Goal: Task Accomplishment & Management: Complete application form

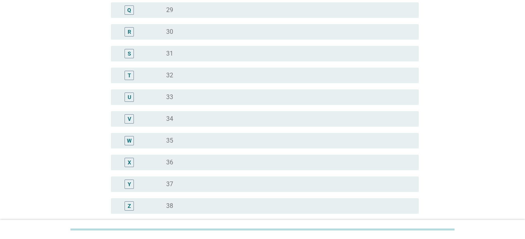
scroll to position [477, 0]
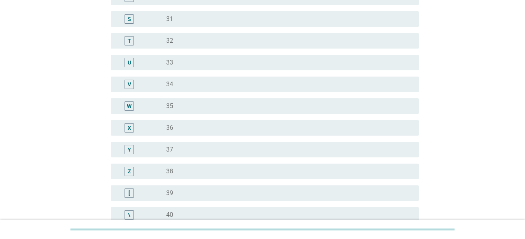
click at [201, 192] on div "radio_button_unchecked 39" at bounding box center [286, 194] width 240 height 8
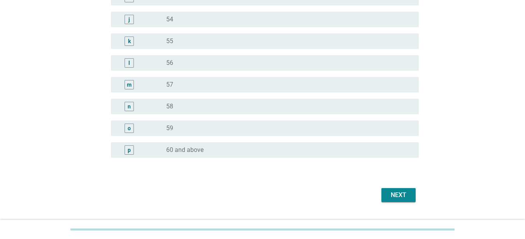
scroll to position [993, 0]
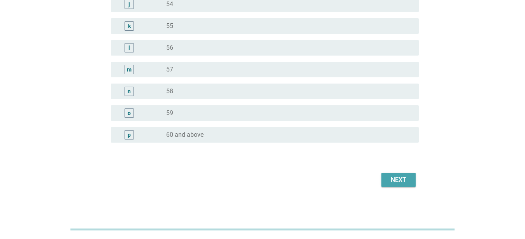
click at [397, 179] on div "Next" at bounding box center [399, 180] width 22 height 9
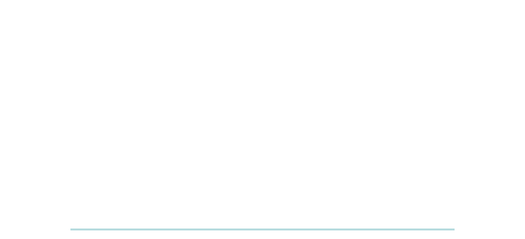
scroll to position [0, 0]
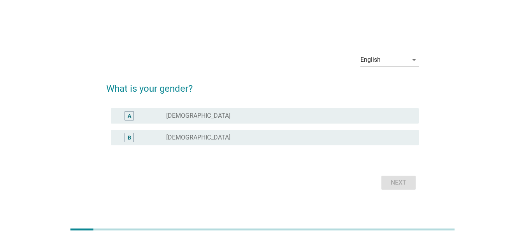
click at [326, 139] on div "radio_button_unchecked [DEMOGRAPHIC_DATA]" at bounding box center [286, 138] width 240 height 8
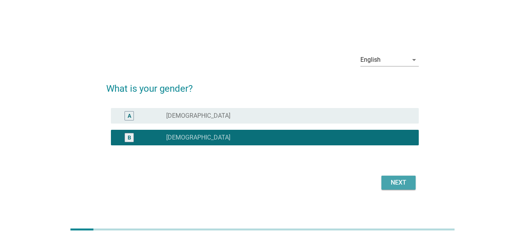
click at [395, 181] on div "Next" at bounding box center [399, 182] width 22 height 9
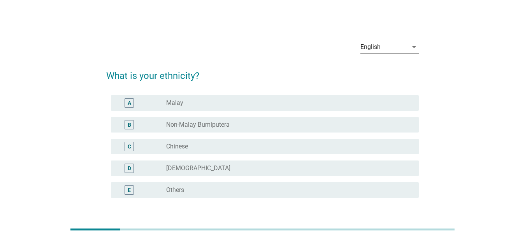
click at [202, 144] on div "radio_button_unchecked Chinese" at bounding box center [286, 147] width 240 height 8
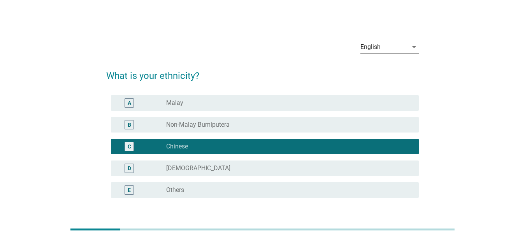
scroll to position [59, 0]
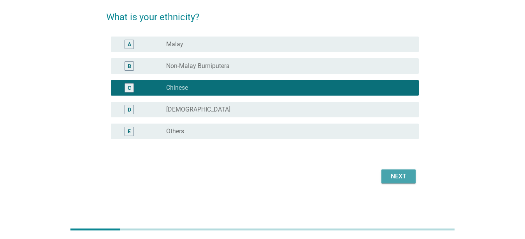
click at [412, 178] on button "Next" at bounding box center [399, 177] width 34 height 14
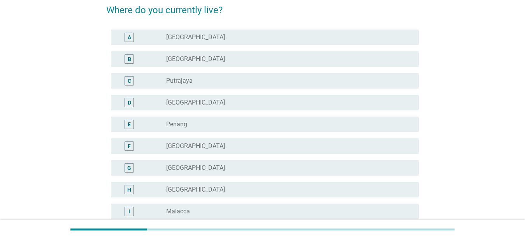
scroll to position [119, 0]
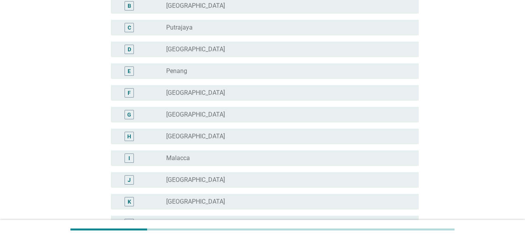
click at [207, 179] on div "radio_button_unchecked [GEOGRAPHIC_DATA]" at bounding box center [286, 180] width 240 height 8
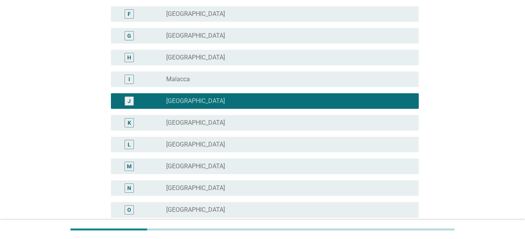
scroll to position [278, 0]
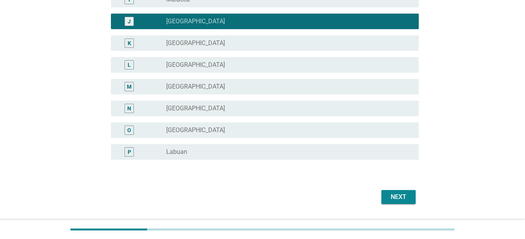
click at [396, 196] on div "Next" at bounding box center [399, 197] width 22 height 9
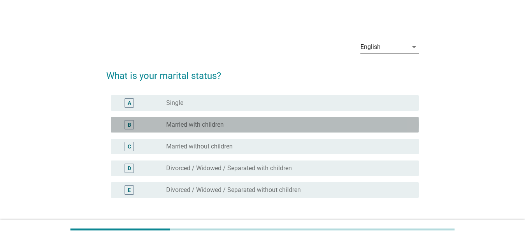
click at [202, 124] on label "Married with children" at bounding box center [195, 125] width 58 height 8
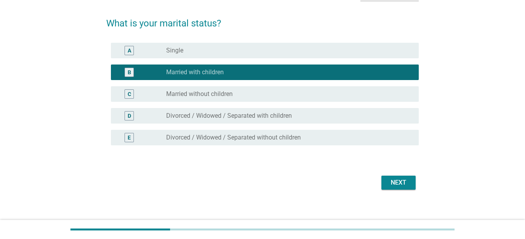
scroll to position [59, 0]
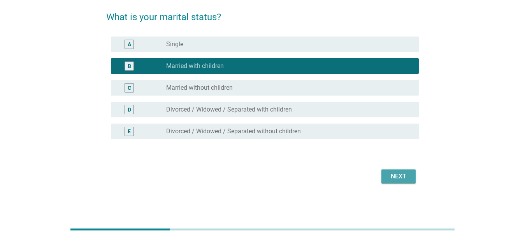
click at [412, 182] on button "Next" at bounding box center [399, 177] width 34 height 14
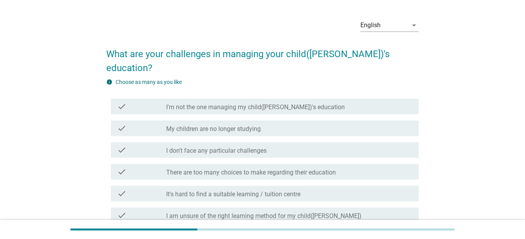
scroll to position [40, 0]
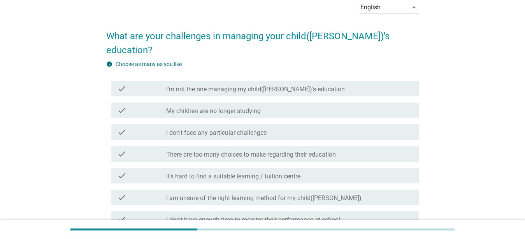
click at [255, 151] on label "There are too many choices to make regarding their education" at bounding box center [251, 155] width 170 height 8
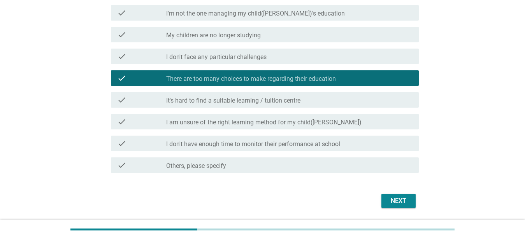
scroll to position [126, 0]
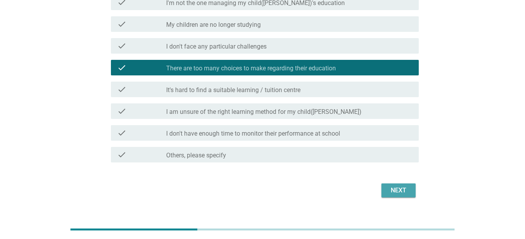
click at [405, 184] on button "Next" at bounding box center [399, 191] width 34 height 14
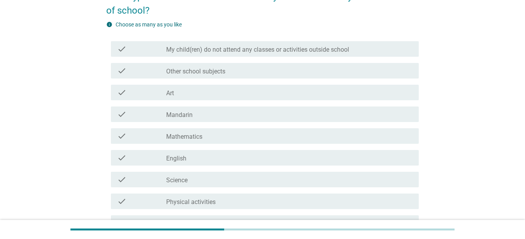
scroll to position [40, 0]
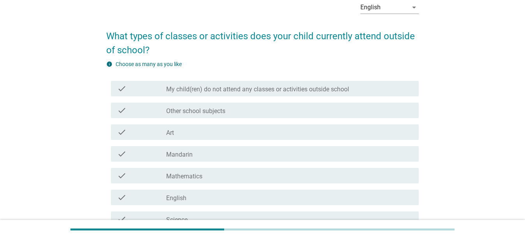
click at [183, 150] on div "check_box_outline_blank Mandarin" at bounding box center [289, 154] width 246 height 9
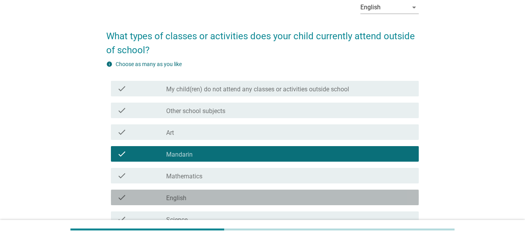
click at [199, 197] on div "check_box_outline_blank English" at bounding box center [289, 197] width 246 height 9
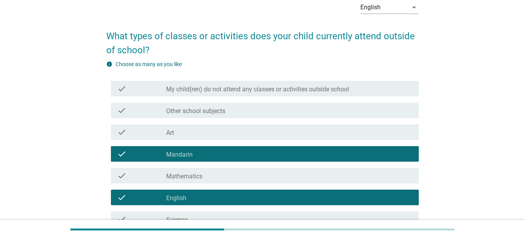
click at [216, 175] on div "check_box_outline_blank Mathematics" at bounding box center [289, 175] width 246 height 9
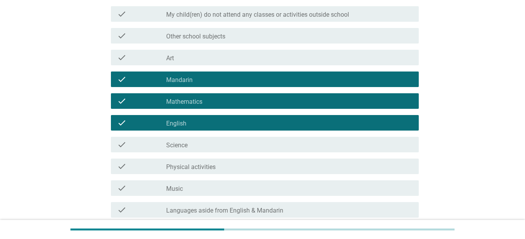
scroll to position [119, 0]
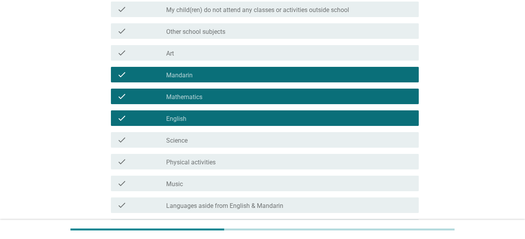
click at [213, 184] on div "check_box_outline_blank Music" at bounding box center [289, 183] width 246 height 9
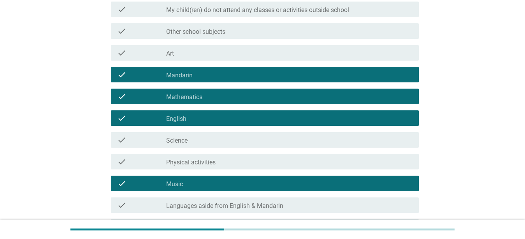
scroll to position [206, 0]
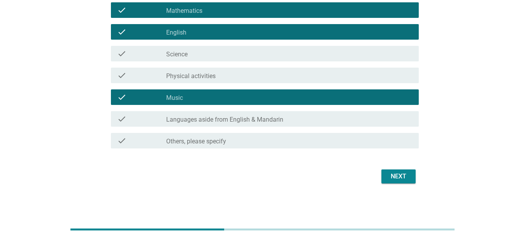
click at [274, 120] on label "Languages aside from English & Mandarin" at bounding box center [224, 120] width 117 height 8
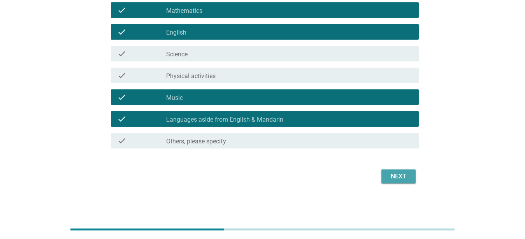
click at [389, 176] on div "Next" at bounding box center [399, 176] width 22 height 9
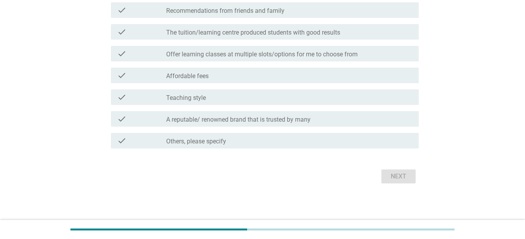
scroll to position [0, 0]
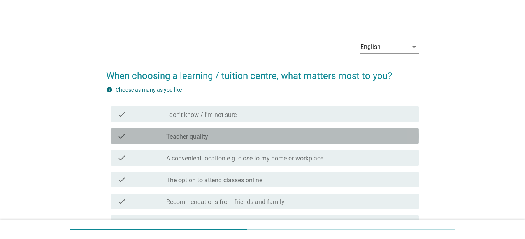
click at [250, 137] on div "check_box_outline_blank Teacher quality" at bounding box center [289, 136] width 246 height 9
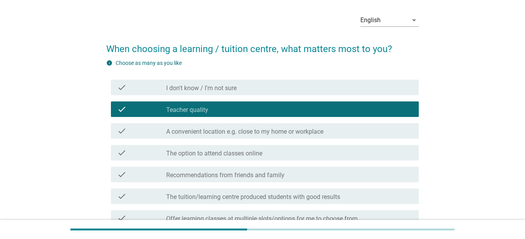
scroll to position [40, 0]
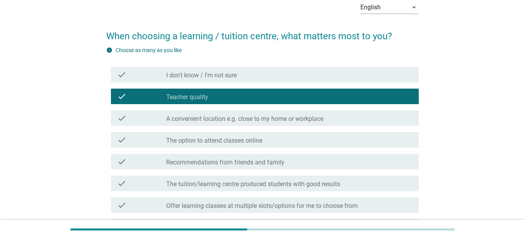
click at [294, 121] on label "A convenient location e.g. close to my home or workplace" at bounding box center [244, 119] width 157 height 8
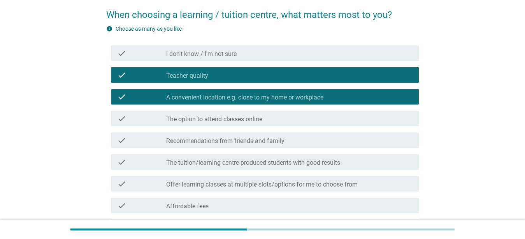
scroll to position [79, 0]
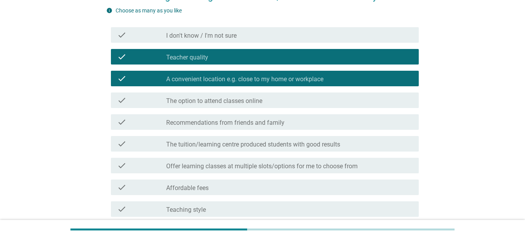
click at [294, 144] on label "The tuition/learning centre produced students with good results" at bounding box center [253, 145] width 174 height 8
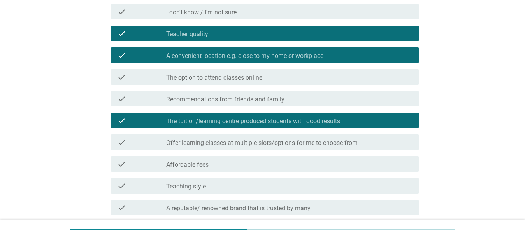
scroll to position [119, 0]
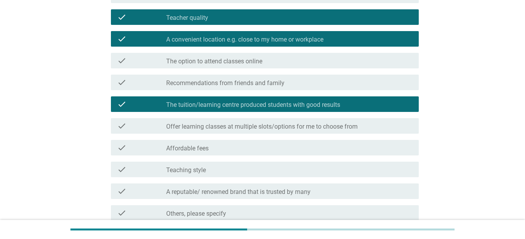
click at [294, 144] on div "check_box_outline_blank Affordable fees" at bounding box center [289, 147] width 246 height 9
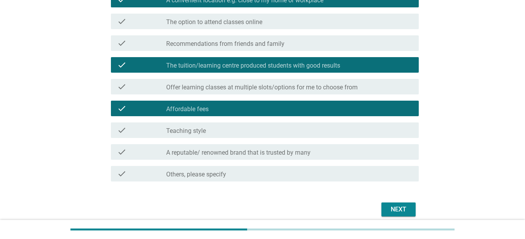
scroll to position [159, 0]
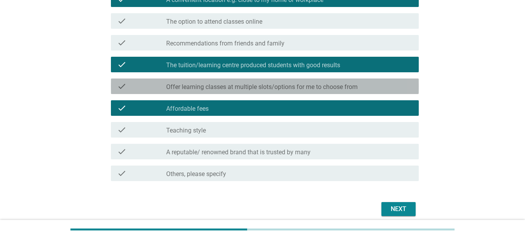
click at [368, 92] on div "check check_box_outline_blank Offer learning classes at multiple slots/options …" at bounding box center [265, 87] width 308 height 16
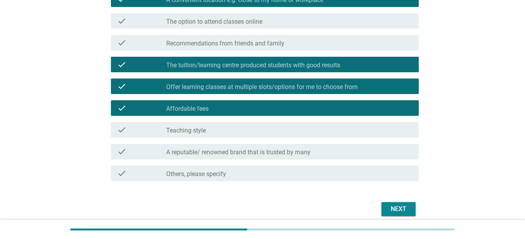
click at [396, 209] on div "Next" at bounding box center [399, 209] width 22 height 9
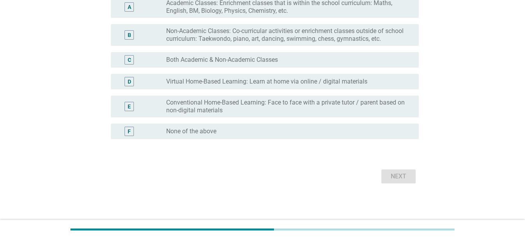
scroll to position [0, 0]
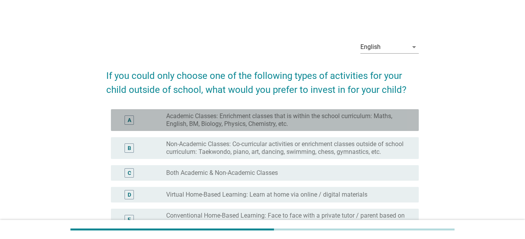
click at [221, 124] on label "Academic Classes: Enrichment classes that is within the school curriculum: Math…" at bounding box center [286, 121] width 240 height 16
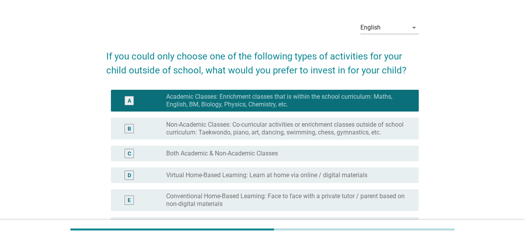
scroll to position [40, 0]
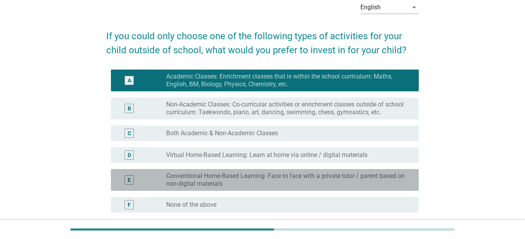
click at [274, 183] on label "Conventional Home-Based Learning: Face to face with a private tutor / parent ba…" at bounding box center [286, 180] width 240 height 16
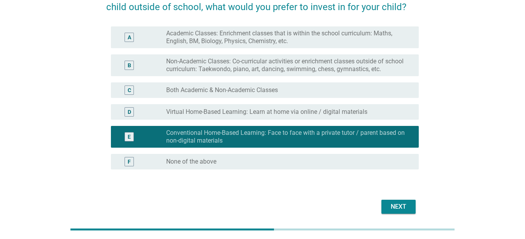
scroll to position [34, 0]
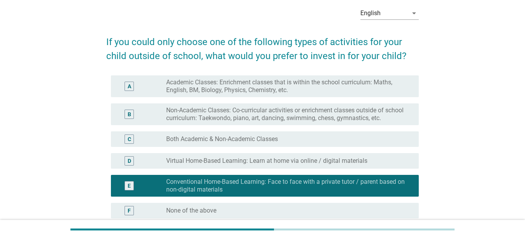
click at [299, 86] on label "Academic Classes: Enrichment classes that is within the school curriculum: Math…" at bounding box center [286, 87] width 240 height 16
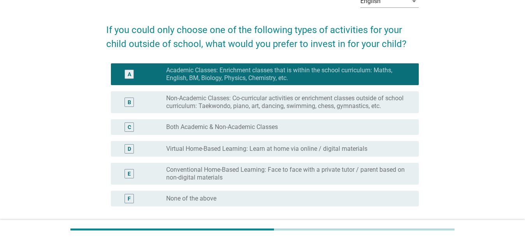
scroll to position [113, 0]
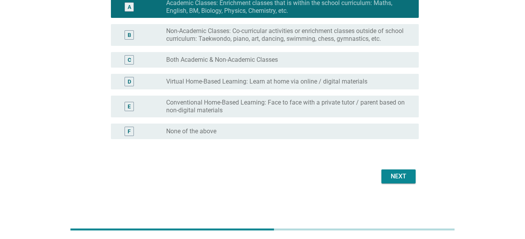
click at [400, 178] on div "Next" at bounding box center [399, 176] width 22 height 9
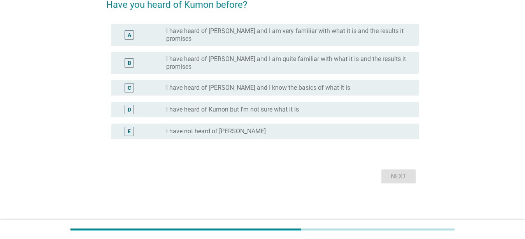
scroll to position [0, 0]
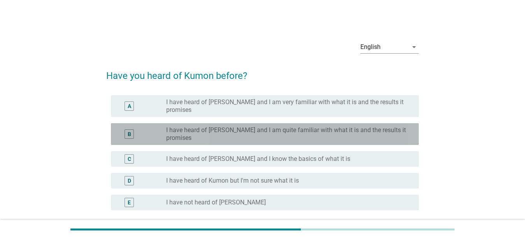
click at [246, 129] on label "I have heard of [PERSON_NAME] and I am quite familiar with what it is and the r…" at bounding box center [286, 135] width 240 height 16
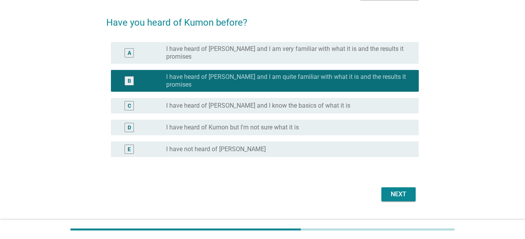
scroll to position [65, 0]
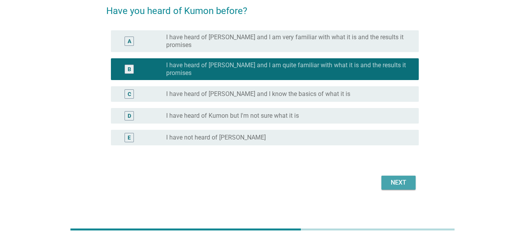
click at [388, 176] on button "Next" at bounding box center [399, 183] width 34 height 14
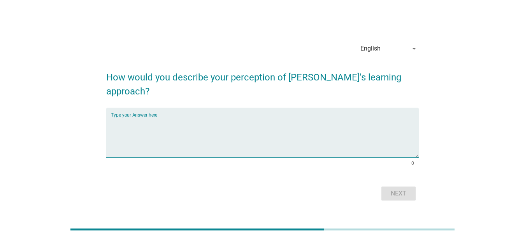
click at [238, 134] on textarea "Type your Answer here" at bounding box center [265, 137] width 308 height 41
type textarea "e"
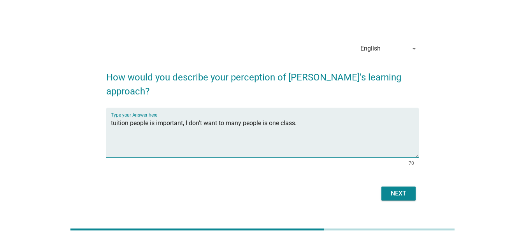
type textarea "tuition people is important, I don't want to many people is one class."
click at [398, 189] on div "Next" at bounding box center [399, 193] width 22 height 9
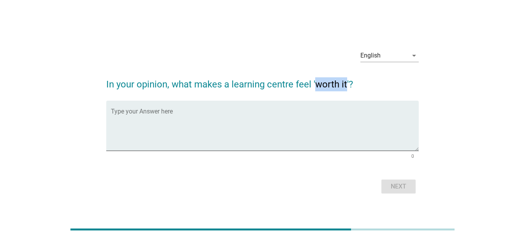
drag, startPoint x: 345, startPoint y: 84, endPoint x: 318, endPoint y: 82, distance: 27.7
click at [318, 82] on h2 "In your opinion, what makes a learning centre feel 'worth it'?" at bounding box center [262, 81] width 313 height 22
copy h2 "worth it"
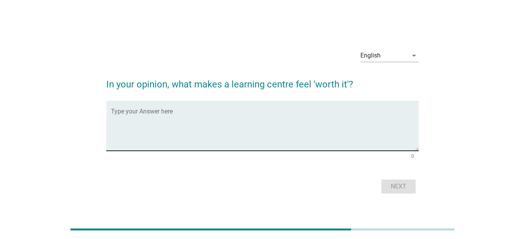
click at [285, 139] on textarea "Type your Answer here" at bounding box center [265, 130] width 308 height 41
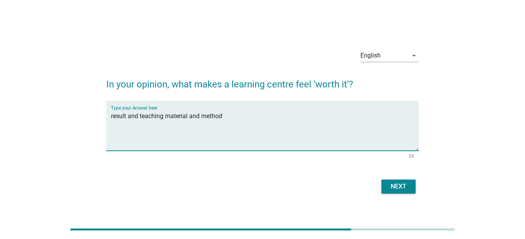
type textarea "result and teaching material and method"
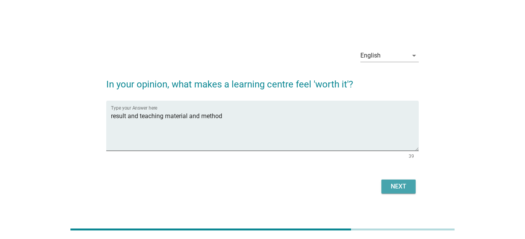
click at [408, 190] on div "Next" at bounding box center [399, 186] width 22 height 9
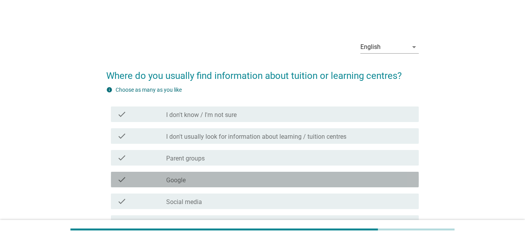
click at [201, 183] on div "check_box_outline_blank Google" at bounding box center [289, 179] width 246 height 9
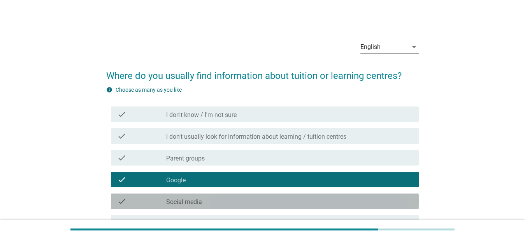
click at [206, 202] on div "check_box_outline_blank Social media" at bounding box center [289, 201] width 246 height 9
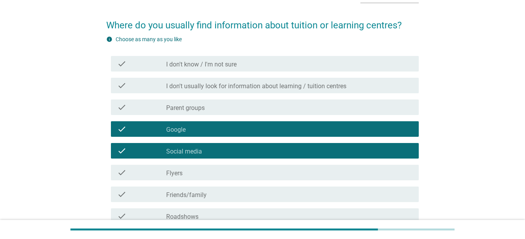
scroll to position [79, 0]
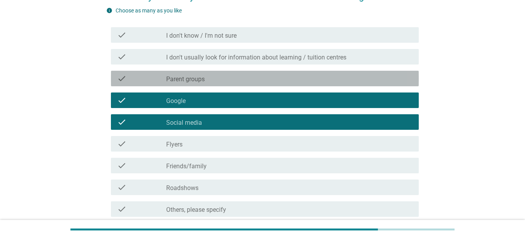
click at [234, 83] on div "check_box_outline_blank Parent groups" at bounding box center [289, 78] width 246 height 9
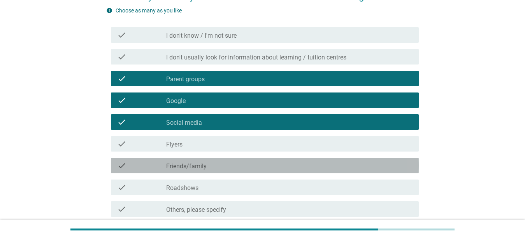
click at [233, 168] on div "check_box_outline_blank Friends/family" at bounding box center [289, 165] width 246 height 9
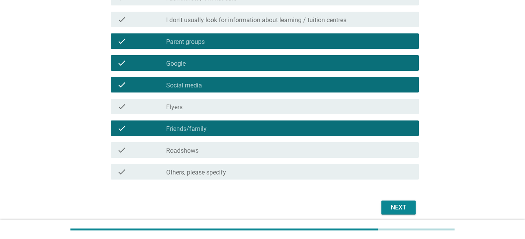
scroll to position [148, 0]
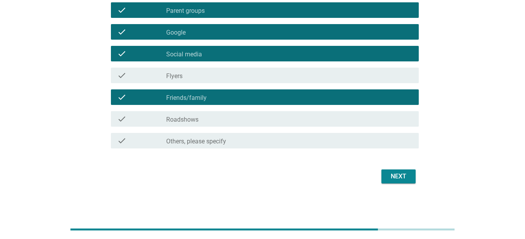
click at [388, 182] on button "Next" at bounding box center [399, 177] width 34 height 14
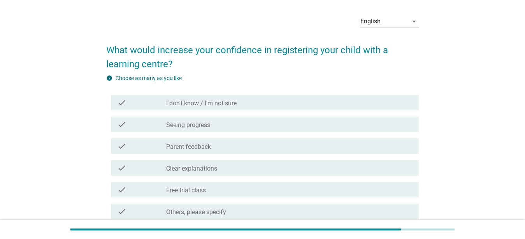
scroll to position [40, 0]
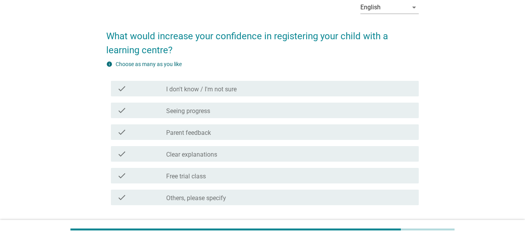
click at [224, 114] on div "check_box_outline_blank Seeing progress" at bounding box center [289, 110] width 246 height 9
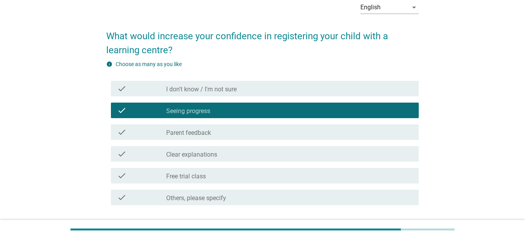
click at [224, 135] on div "check_box_outline_blank Parent feedback" at bounding box center [289, 132] width 246 height 9
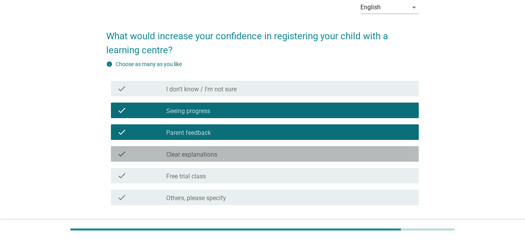
click at [224, 155] on div "check_box_outline_blank Clear explanations" at bounding box center [289, 154] width 246 height 9
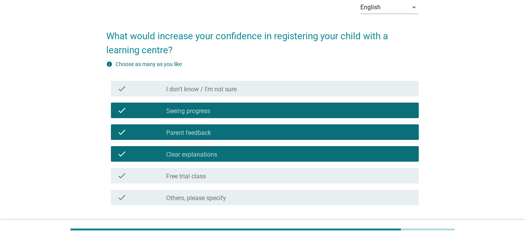
scroll to position [97, 0]
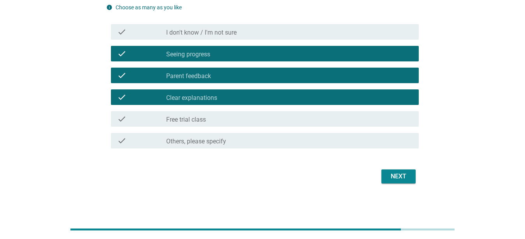
click at [239, 122] on div "check_box_outline_blank Free trial class" at bounding box center [289, 118] width 246 height 9
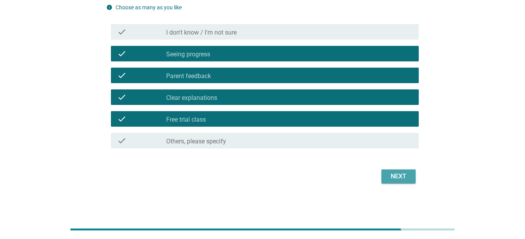
click at [393, 175] on div "Next" at bounding box center [399, 176] width 22 height 9
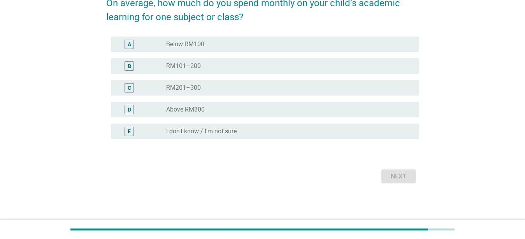
scroll to position [0, 0]
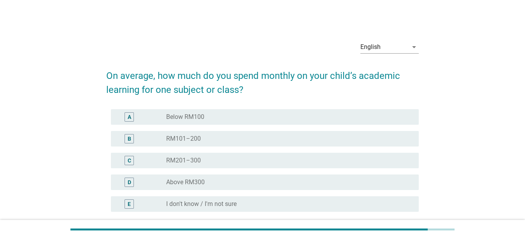
click at [216, 140] on div "radio_button_unchecked RM101–200" at bounding box center [286, 139] width 240 height 8
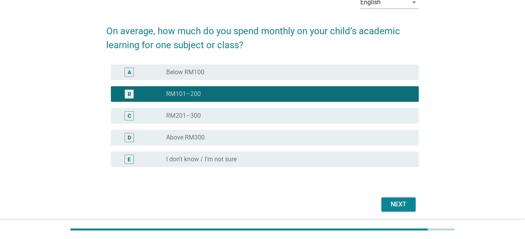
scroll to position [73, 0]
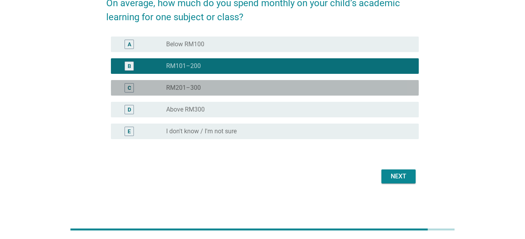
click at [285, 95] on div "C radio_button_unchecked RM201–300" at bounding box center [265, 88] width 308 height 16
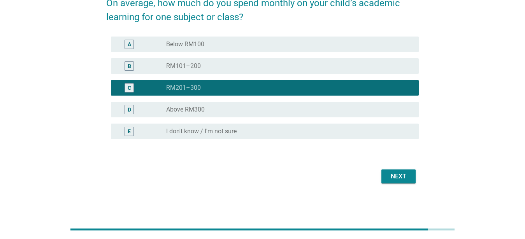
click at [276, 68] on div "radio_button_unchecked RM101–200" at bounding box center [286, 66] width 240 height 8
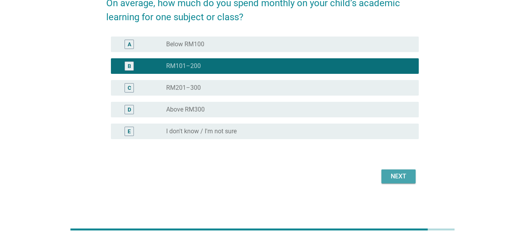
click at [407, 176] on div "Next" at bounding box center [399, 176] width 22 height 9
